Goal: Check status: Check status

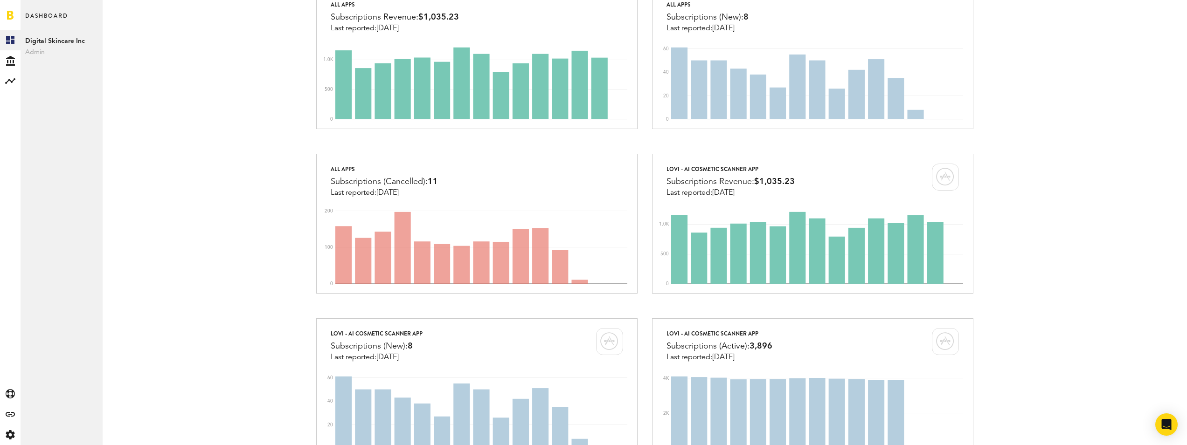
scroll to position [230, 0]
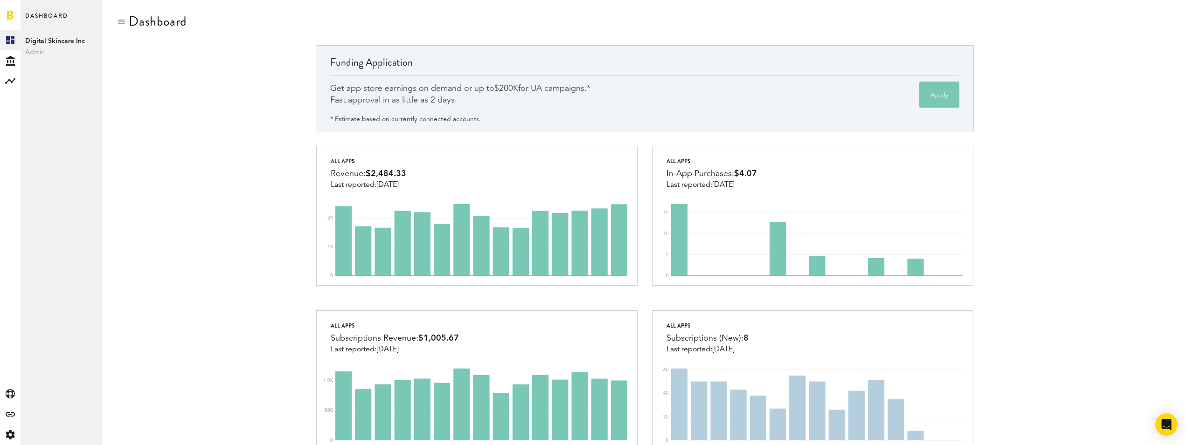
click at [410, 89] on div "Get app store earnings on demand or up to $200K for UA campaigns.* Fast approva…" at bounding box center [460, 94] width 260 height 23
click at [400, 90] on div "Get app store earnings on demand or up to $200K for UA campaigns.* Fast approva…" at bounding box center [460, 94] width 260 height 23
click at [14, 418] on div "Created with Sketch." at bounding box center [10, 414] width 21 height 21
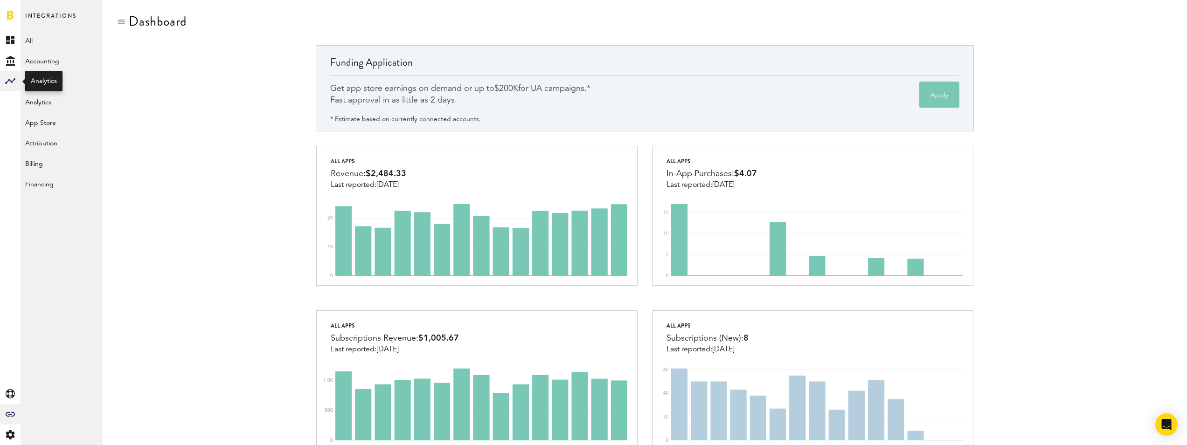
click at [8, 76] on rect at bounding box center [10, 81] width 11 height 11
click at [59, 40] on link "Monetization" at bounding box center [62, 40] width 82 height 21
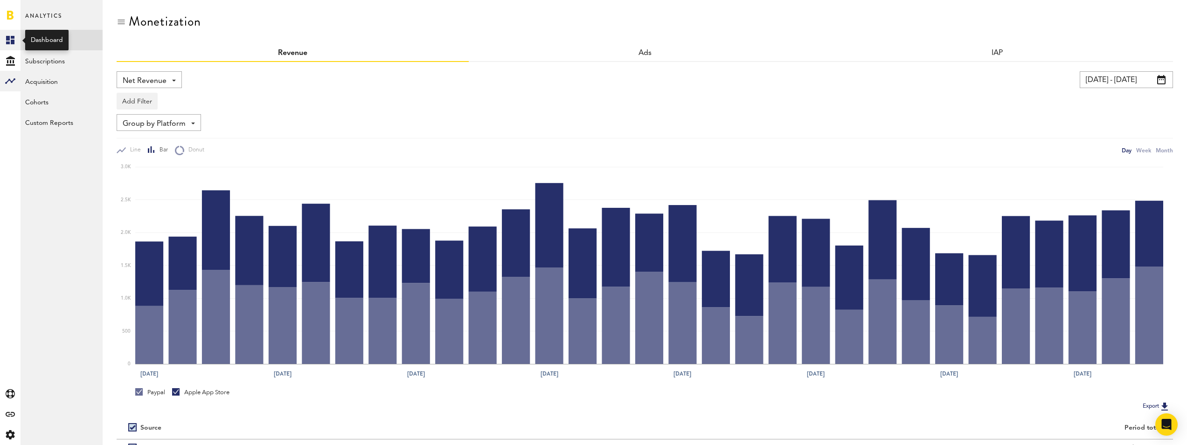
click at [17, 39] on link "Created with Sketch." at bounding box center [10, 40] width 21 height 21
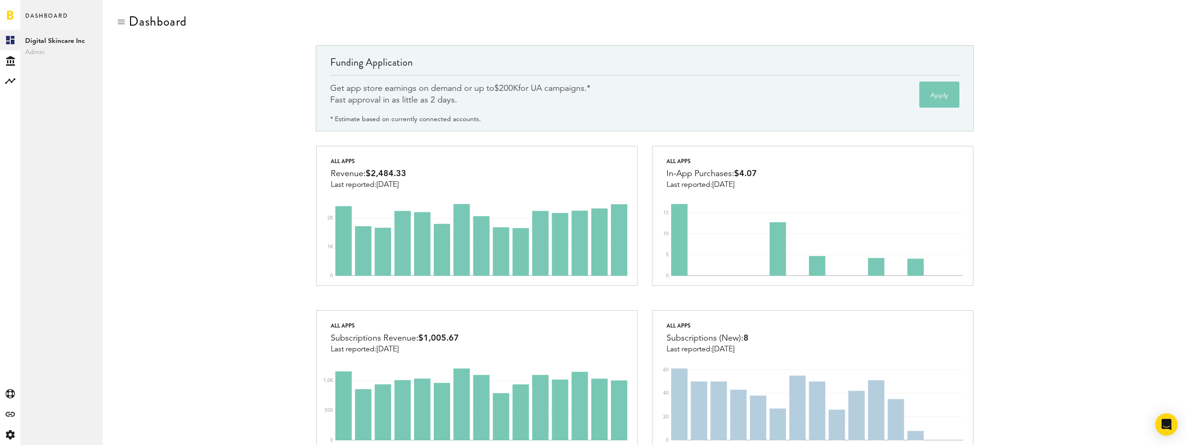
click at [155, 116] on div "Funding Application Get app store earnings on demand or up to $200K for UA camp…" at bounding box center [645, 95] width 1056 height 100
